Goal: Find specific page/section: Find specific page/section

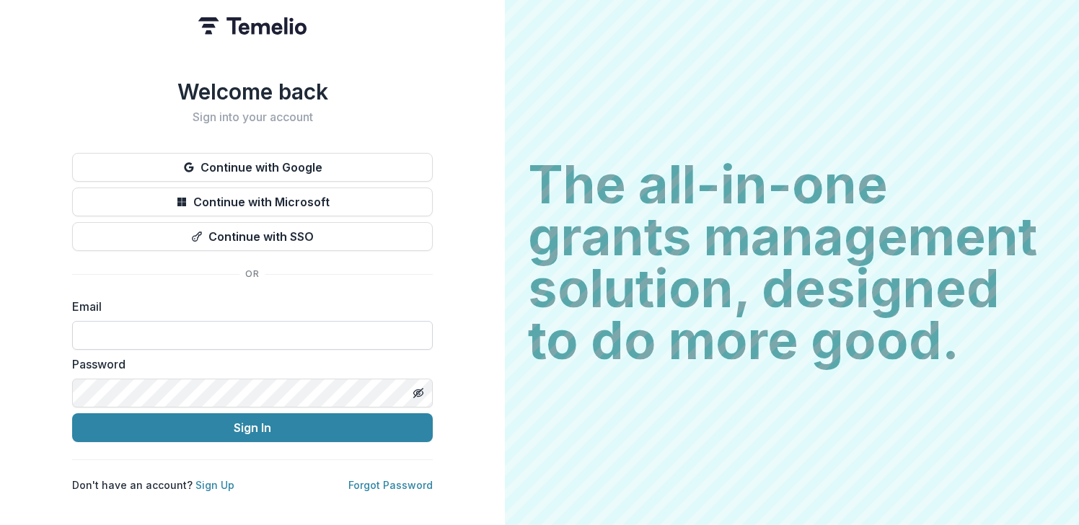
click at [215, 323] on input at bounding box center [252, 335] width 361 height 29
type input "**********"
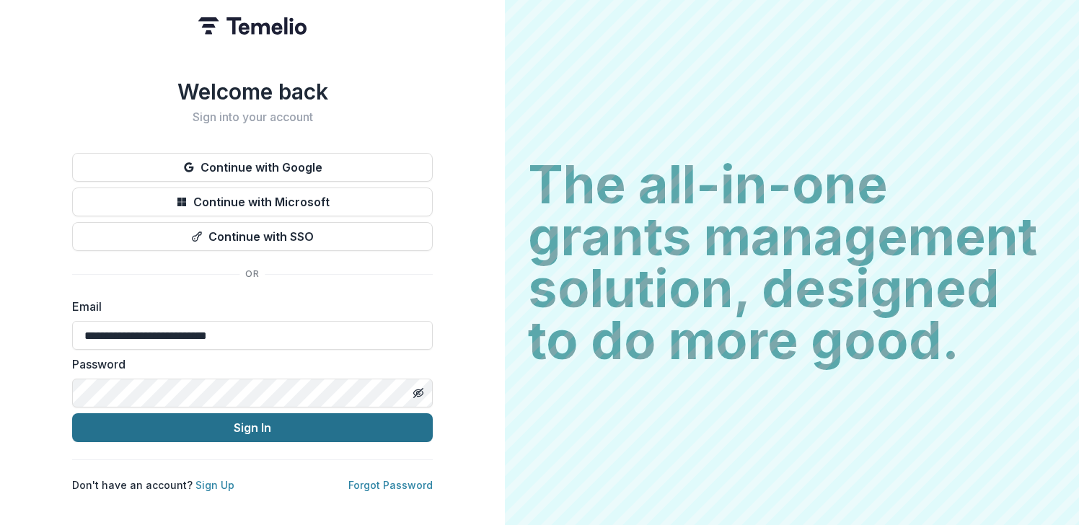
click at [211, 431] on button "Sign In" at bounding box center [252, 427] width 361 height 29
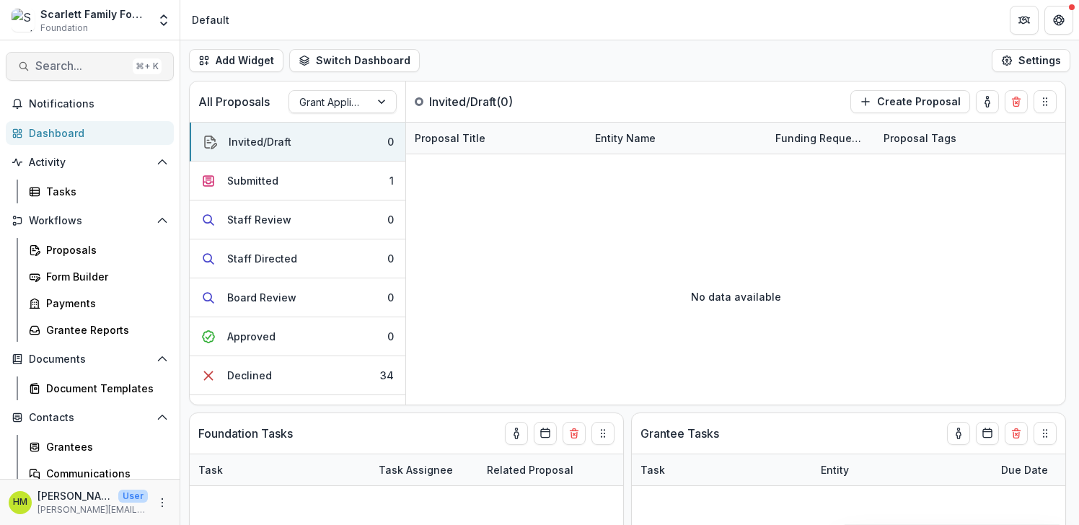
click at [71, 62] on span "Search..." at bounding box center [81, 66] width 92 height 14
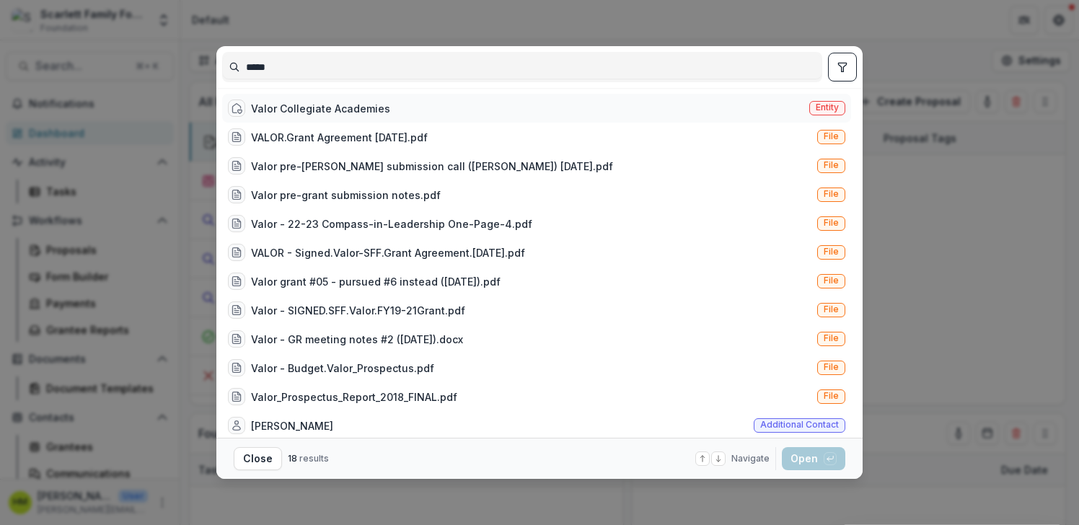
type input "*****"
click at [256, 101] on div "Valor Collegiate Academies" at bounding box center [320, 108] width 139 height 15
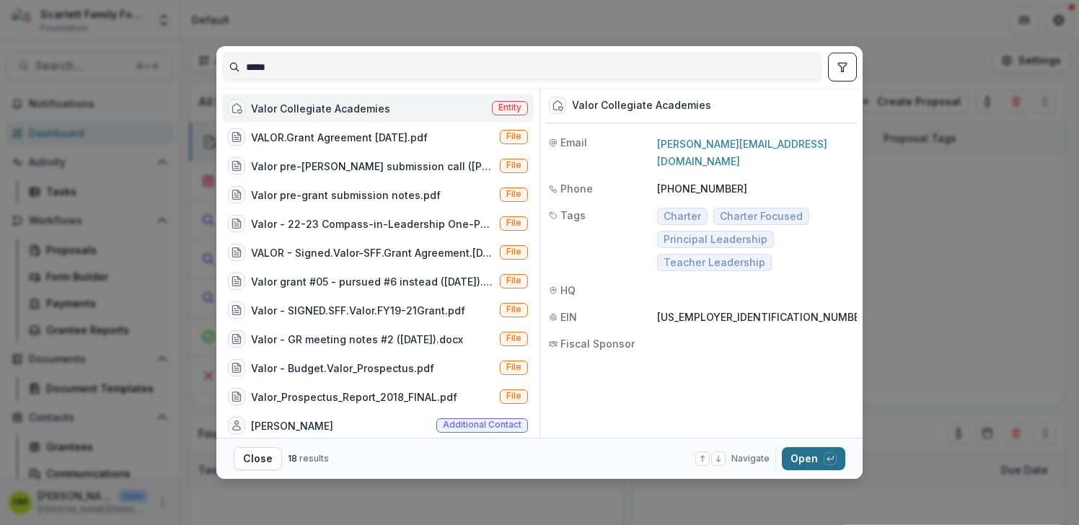
click at [801, 464] on button "Open with enter key" at bounding box center [813, 458] width 63 height 23
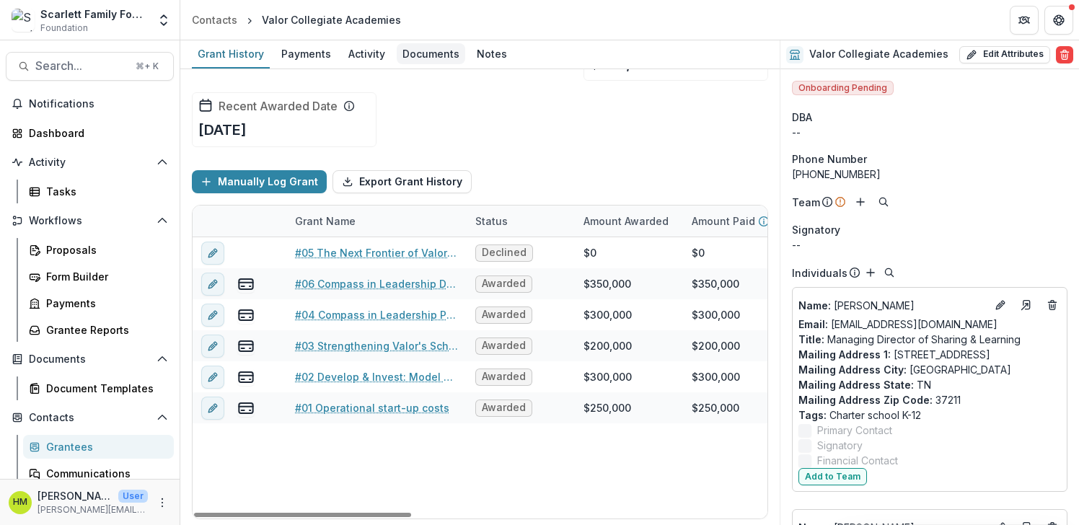
click at [426, 58] on div "Documents" at bounding box center [431, 53] width 69 height 21
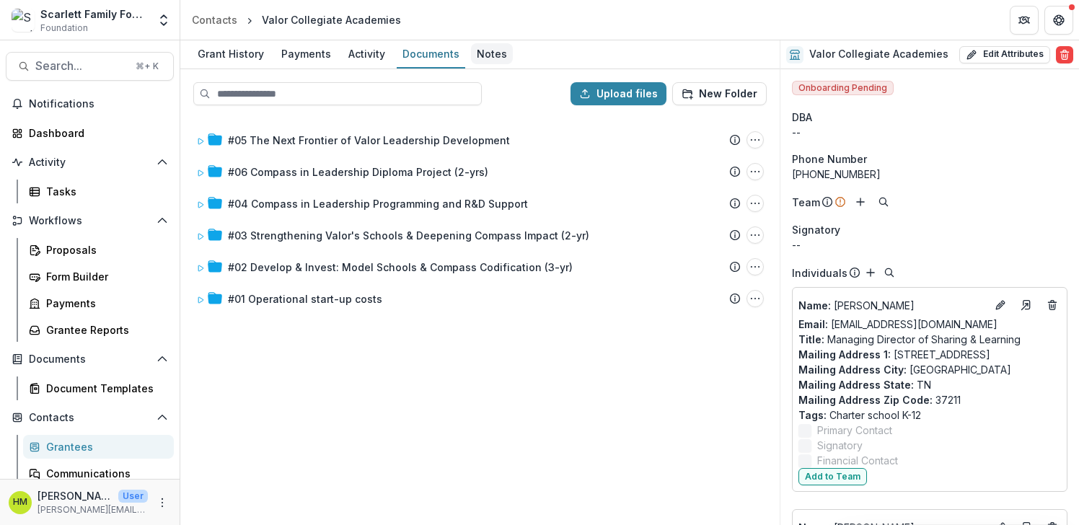
click at [482, 56] on div "Notes" at bounding box center [492, 53] width 42 height 21
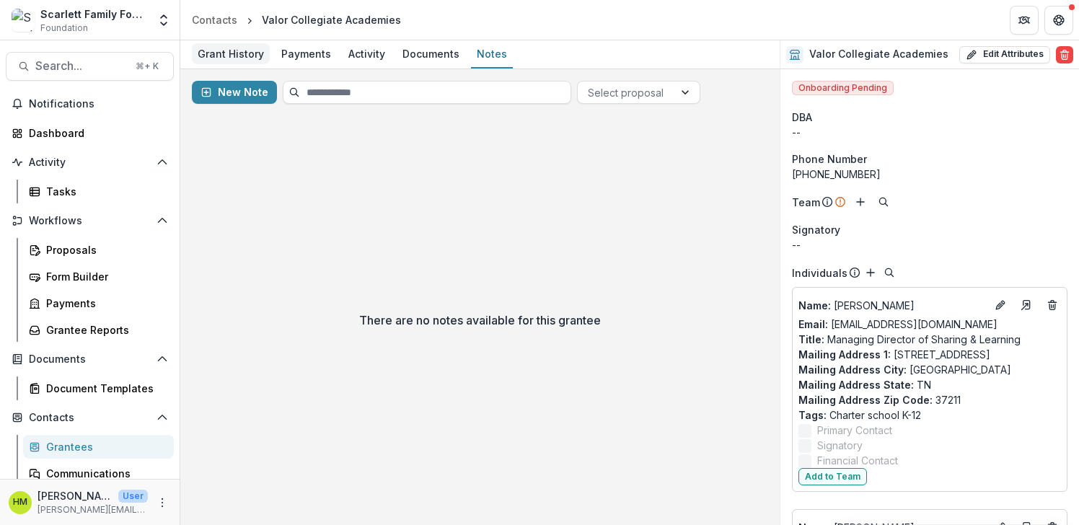
click at [242, 55] on div "Grant History" at bounding box center [231, 53] width 78 height 21
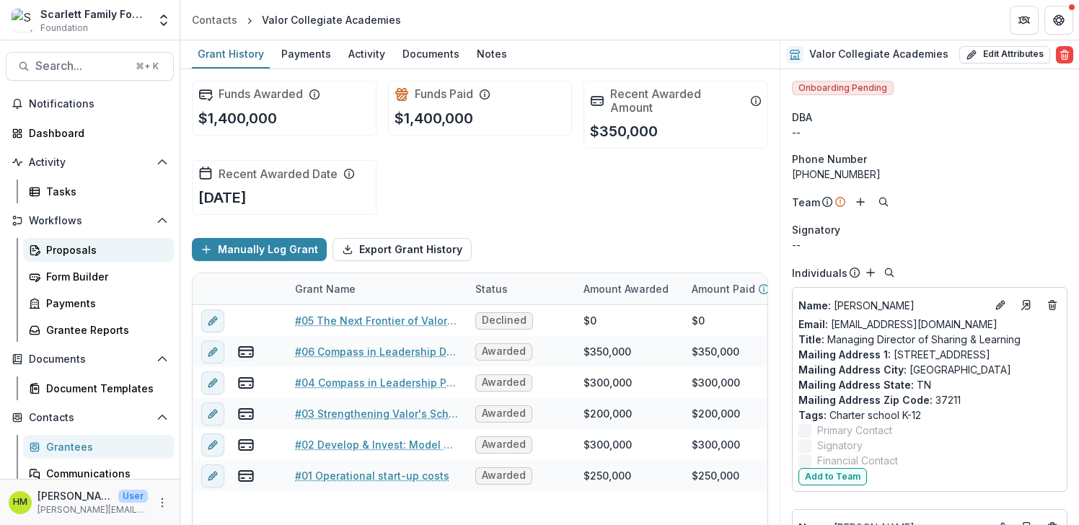
click at [83, 252] on div "Proposals" at bounding box center [104, 249] width 116 height 15
